Goal: Check status: Check status

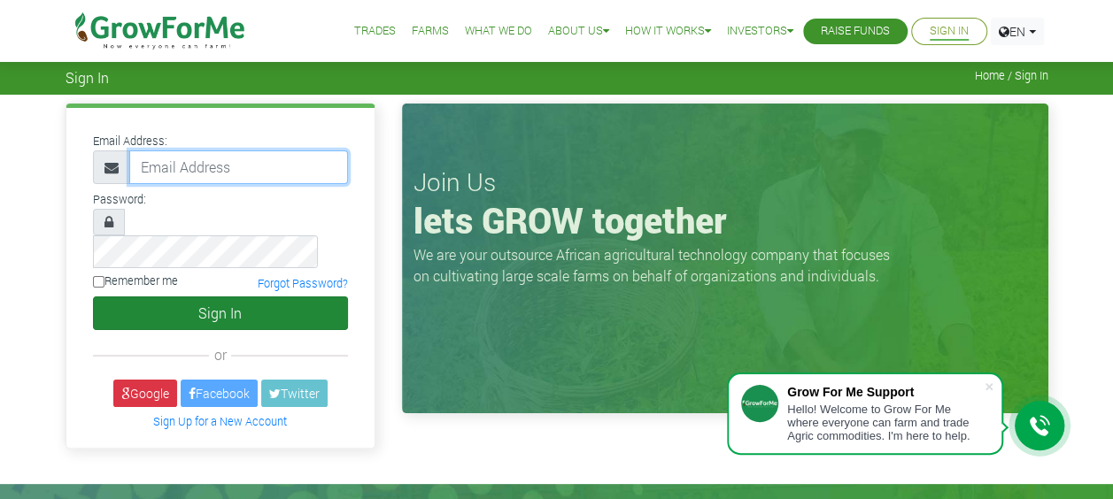
type input "[EMAIL_ADDRESS][DOMAIN_NAME]"
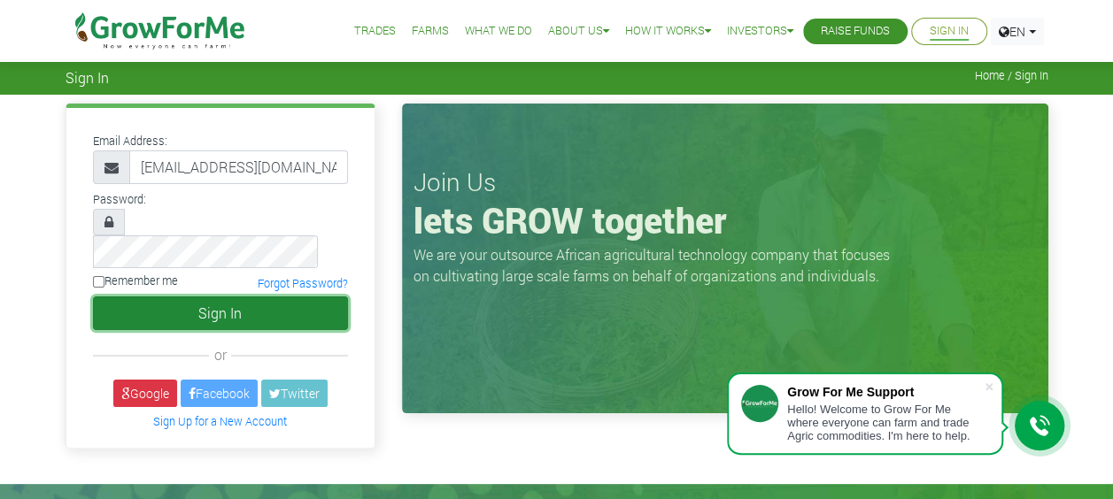
click at [282, 297] on button "Sign In" at bounding box center [220, 314] width 255 height 34
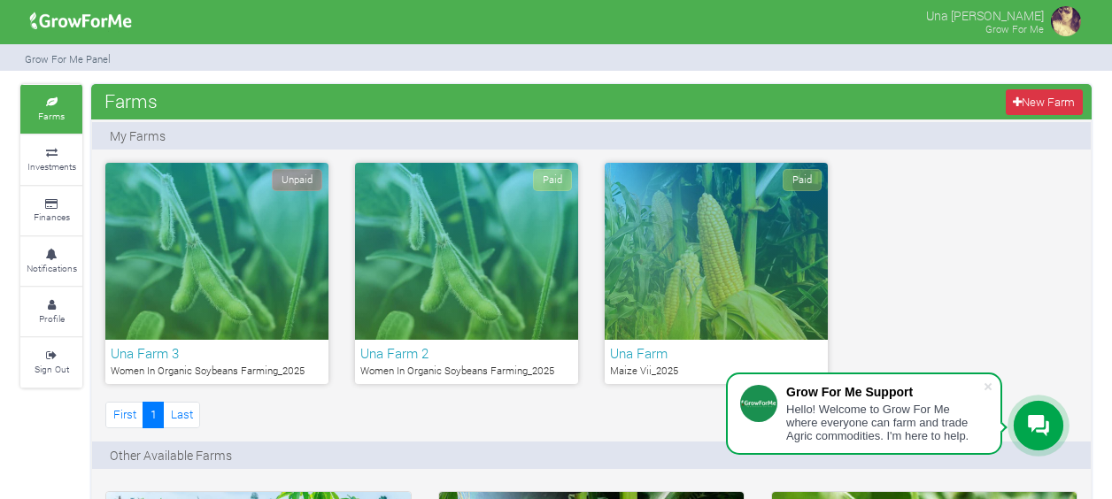
click at [693, 274] on div "Paid" at bounding box center [716, 251] width 223 height 177
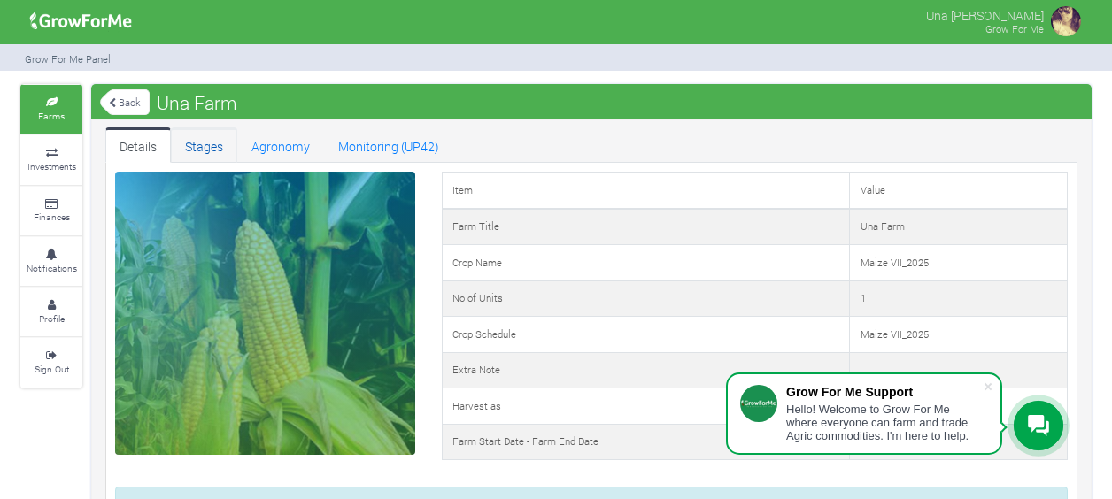
click at [199, 159] on link "Stages" at bounding box center [204, 145] width 66 height 35
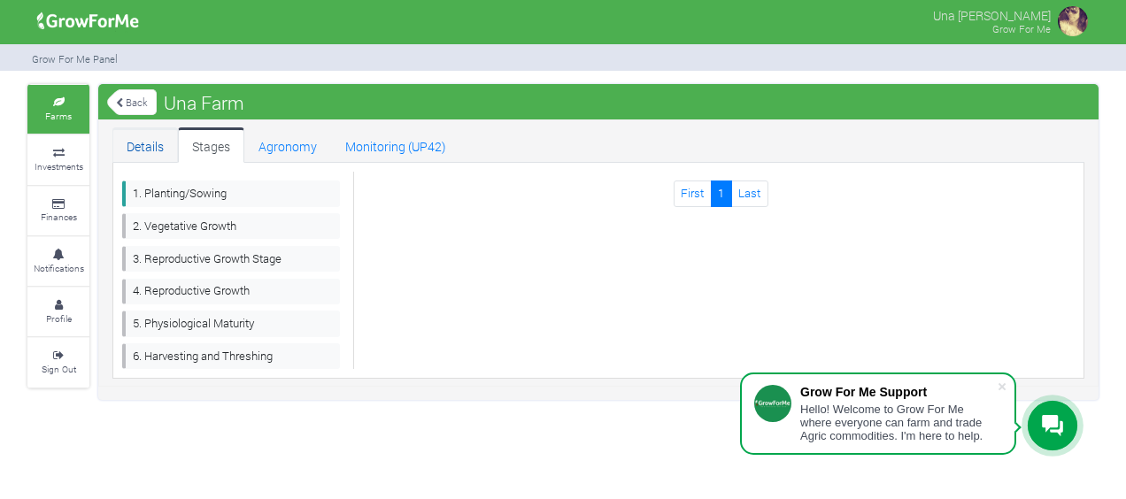
click at [149, 144] on link "Details" at bounding box center [145, 145] width 66 height 35
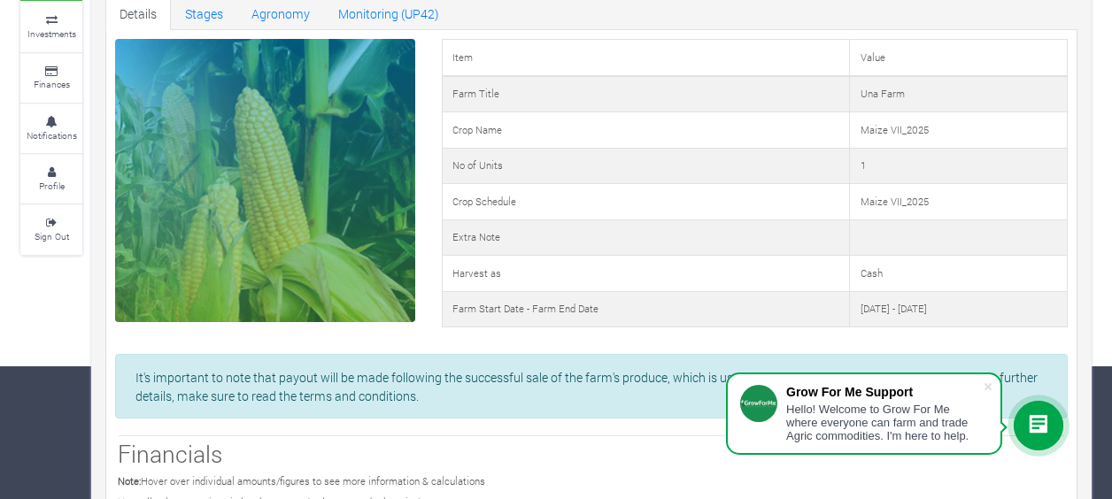
scroll to position [775, 0]
